Goal: Check status: Check status

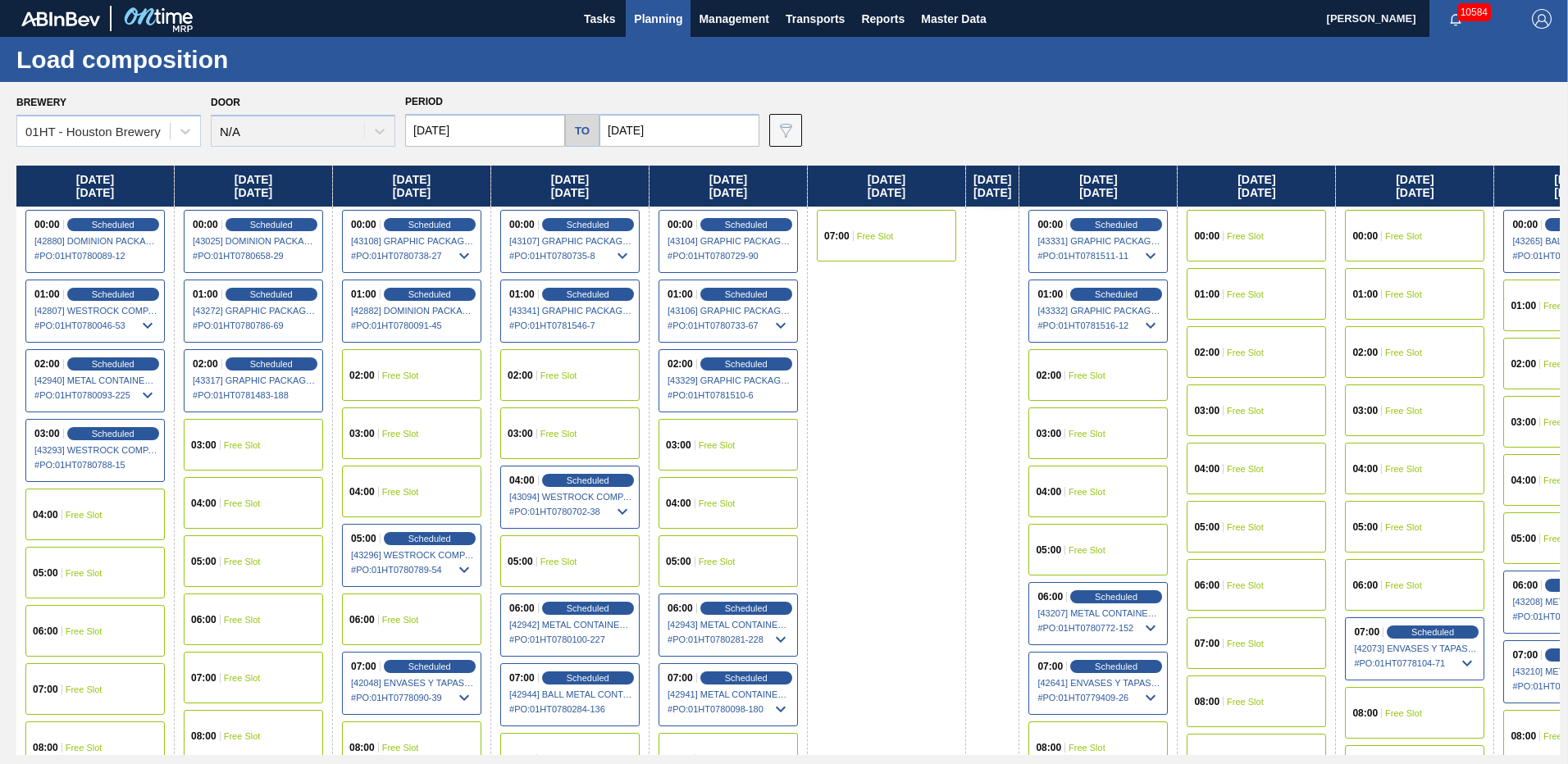
click at [667, 16] on span "Planning" at bounding box center [658, 18] width 48 height 20
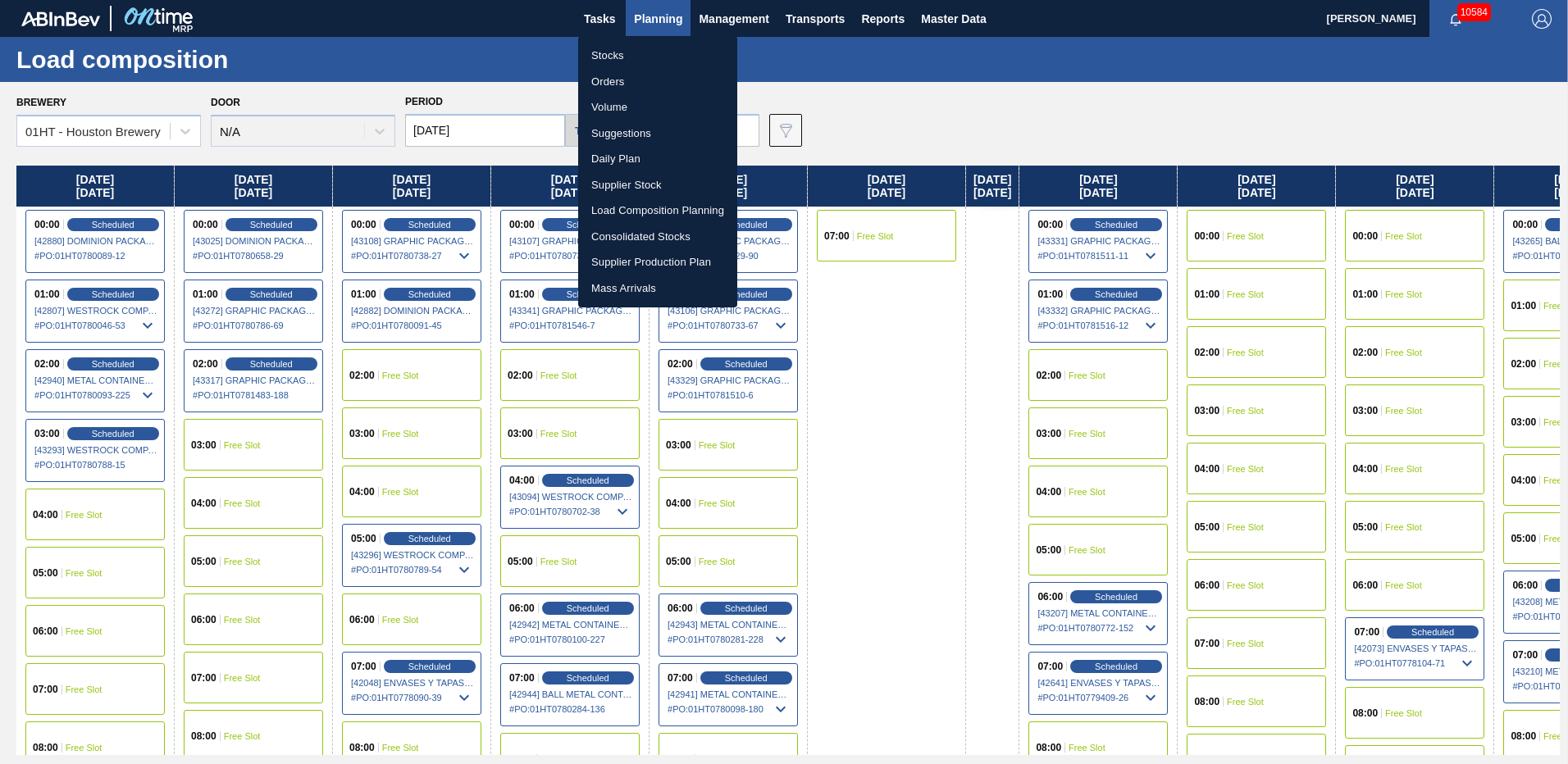
click at [616, 57] on li "Stocks" at bounding box center [658, 55] width 159 height 26
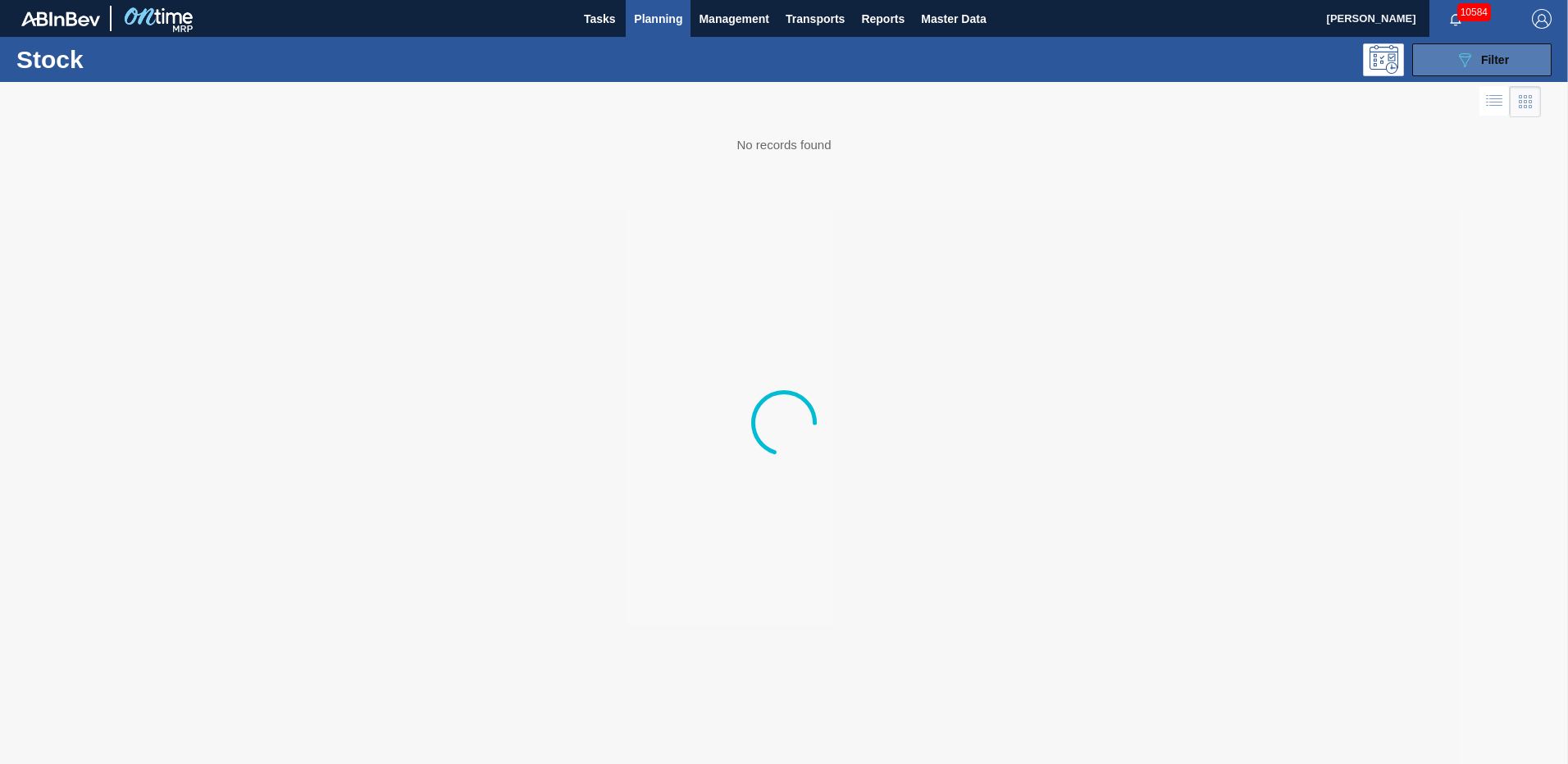
drag, startPoint x: 1461, startPoint y: 64, endPoint x: 1450, endPoint y: 62, distance: 11.2
click at [1461, 64] on icon "089F7B8B-B2A5-4AFE-B5C0-19BA573D28AC" at bounding box center [1464, 60] width 20 height 20
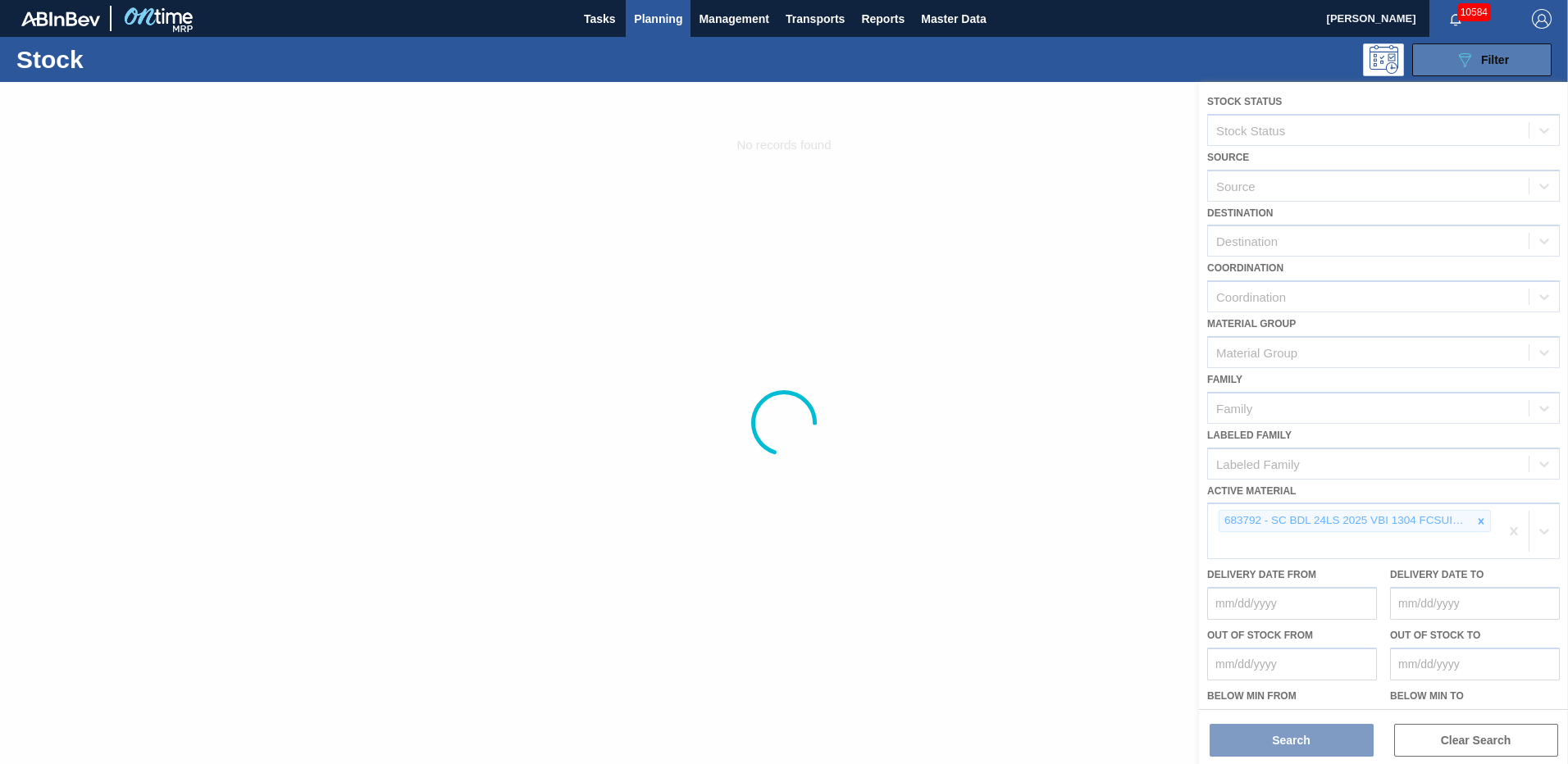
click at [1462, 55] on icon "089F7B8B-B2A5-4AFE-B5C0-19BA573D28AC" at bounding box center [1464, 60] width 20 height 20
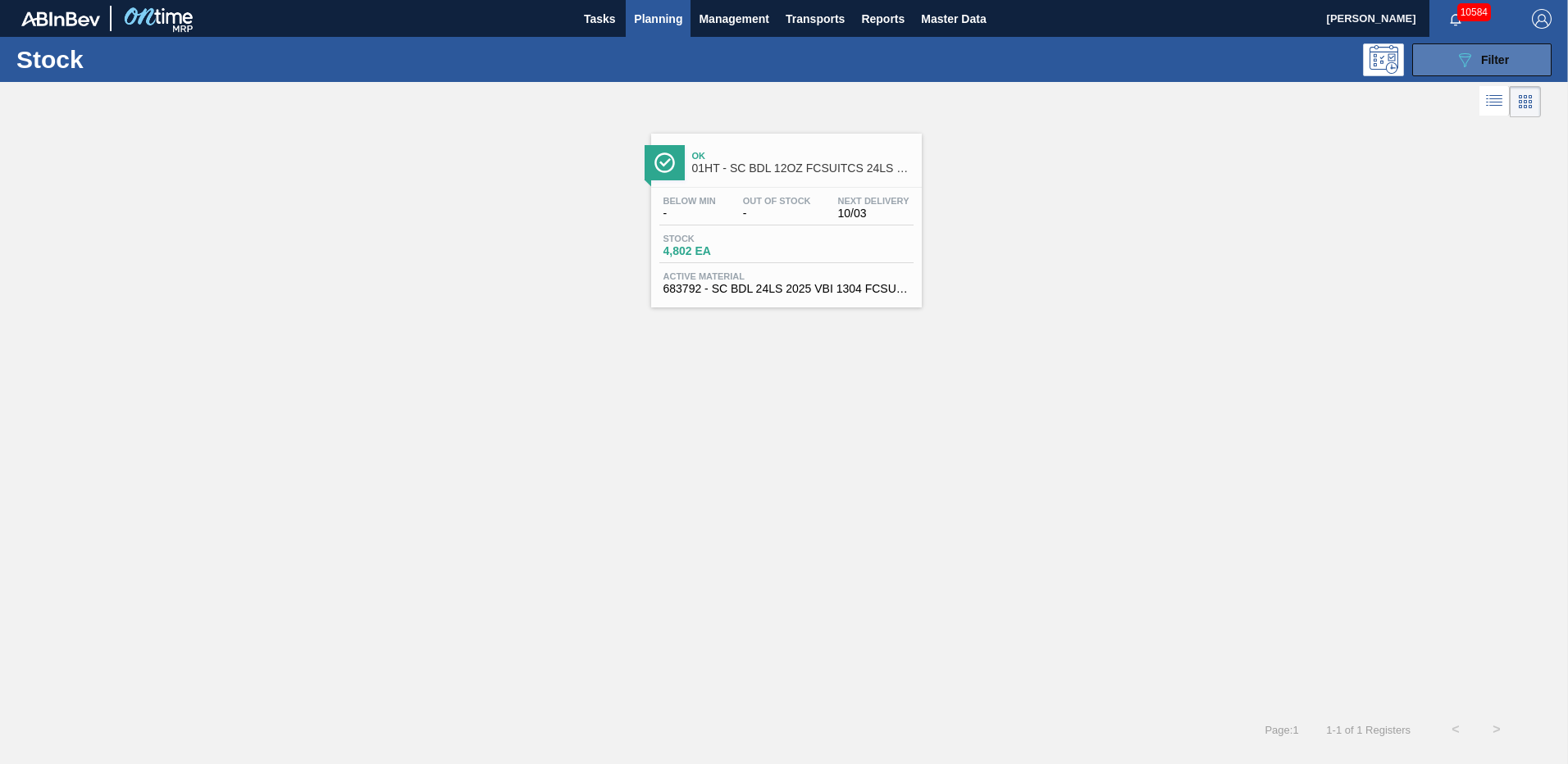
click at [1471, 67] on icon "089F7B8B-B2A5-4AFE-B5C0-19BA573D28AC" at bounding box center [1464, 60] width 20 height 20
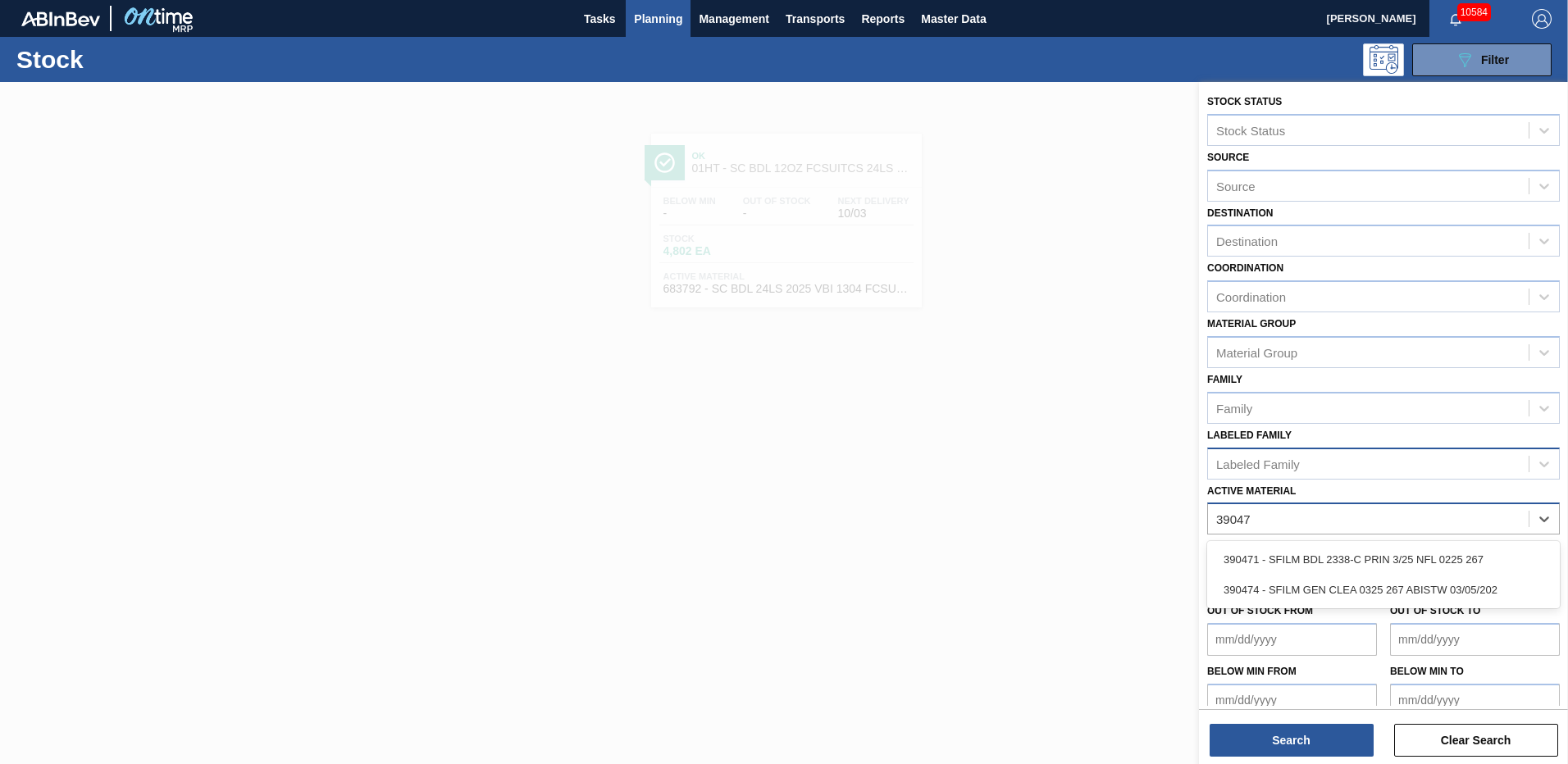
type Material "390474"
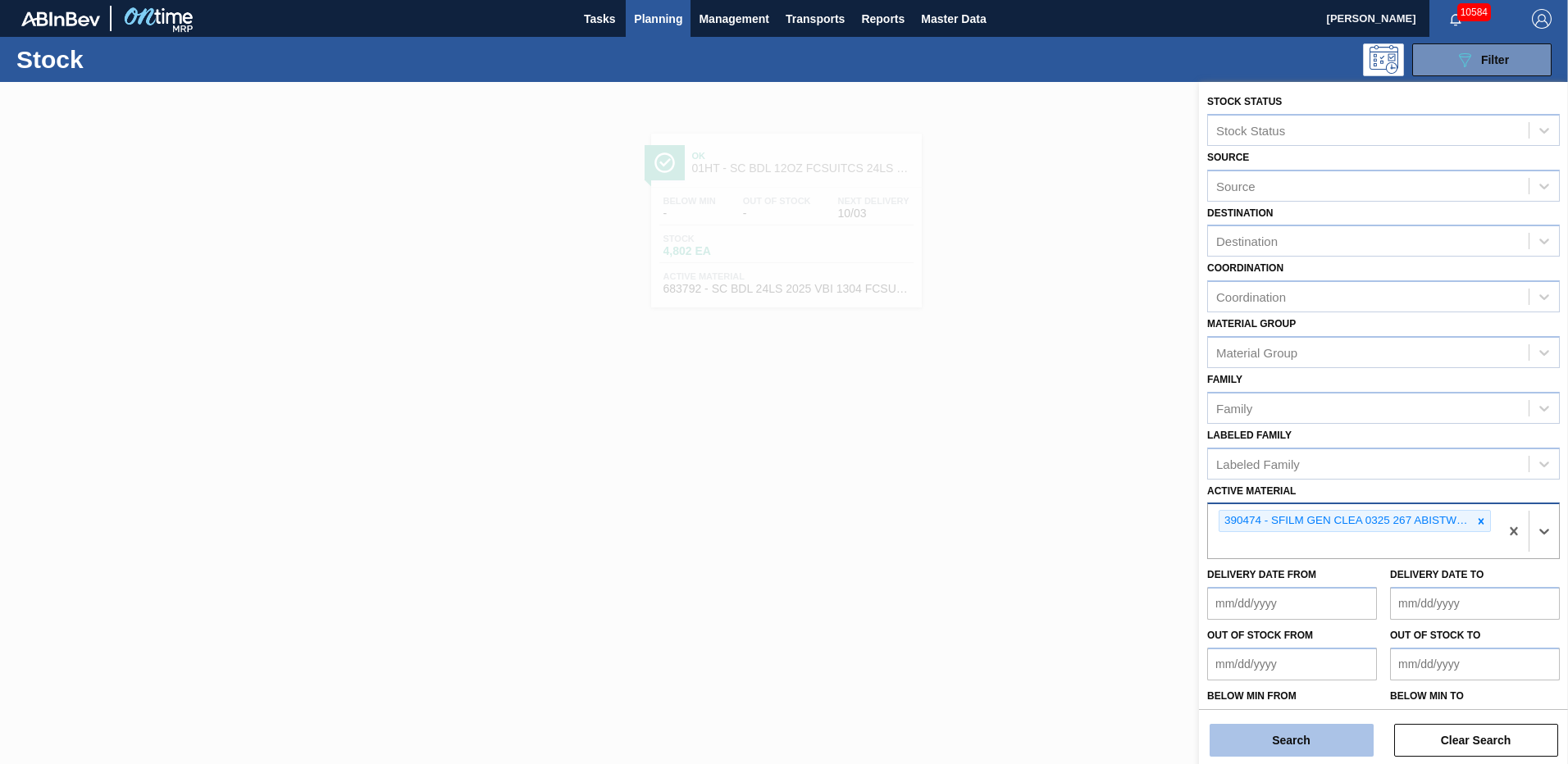
click at [1264, 740] on button "Search" at bounding box center [1292, 741] width 164 height 33
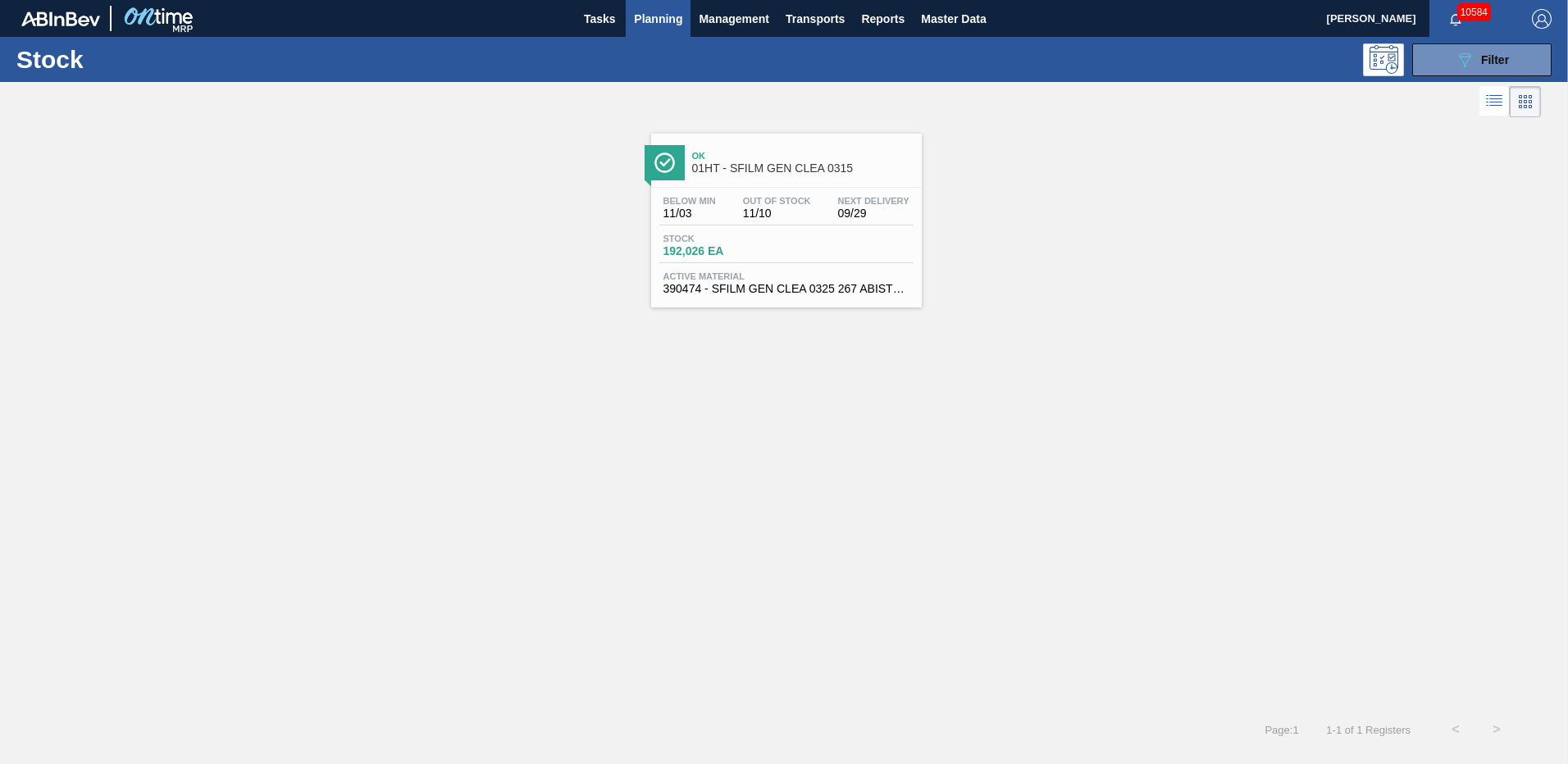
click at [751, 256] on span "192,026 EA" at bounding box center [720, 251] width 115 height 12
